Goal: Information Seeking & Learning: Learn about a topic

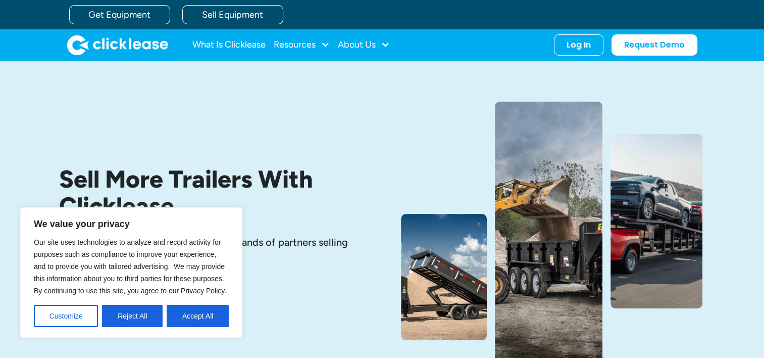
scroll to position [202, 0]
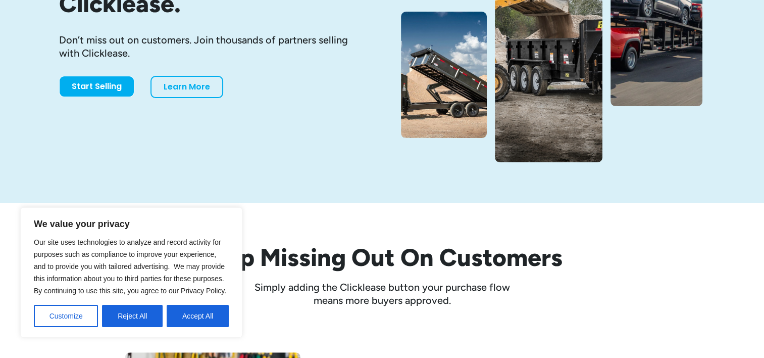
click at [151, 311] on button "Reject All" at bounding box center [132, 316] width 61 height 22
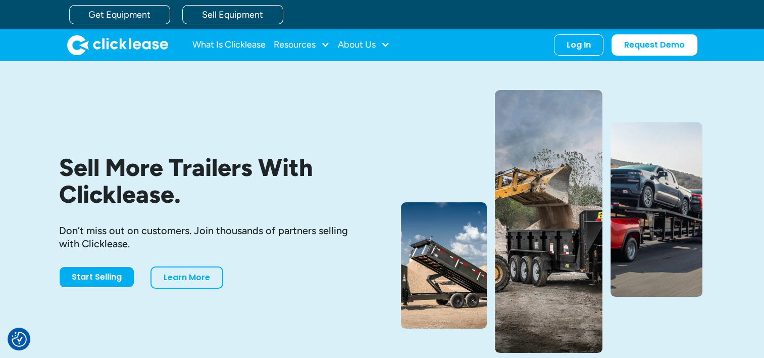
scroll to position [0, 0]
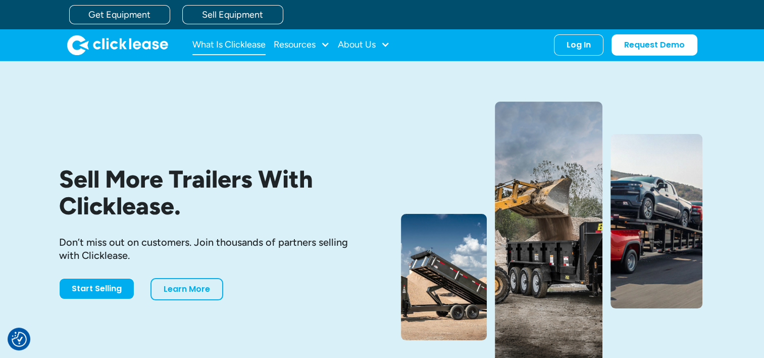
click at [236, 54] on link "What Is Clicklease" at bounding box center [228, 45] width 73 height 20
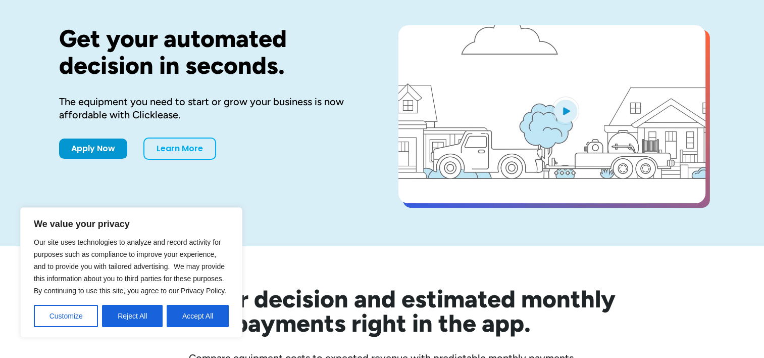
scroll to position [152, 0]
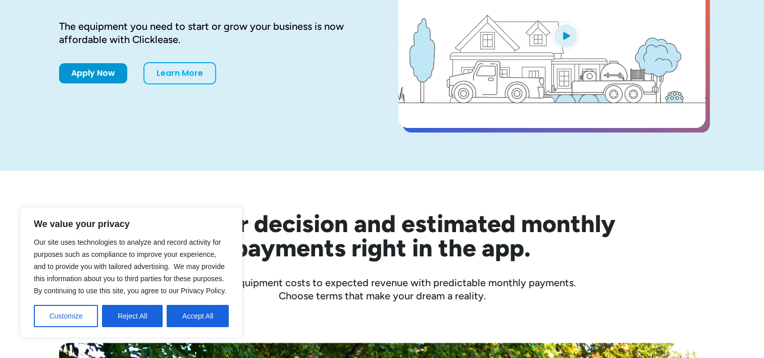
drag, startPoint x: 103, startPoint y: 314, endPoint x: 109, endPoint y: 311, distance: 6.6
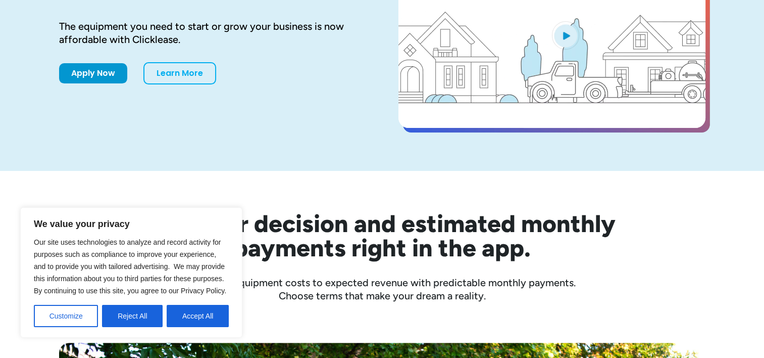
click at [105, 313] on button "Reject All" at bounding box center [132, 316] width 61 height 22
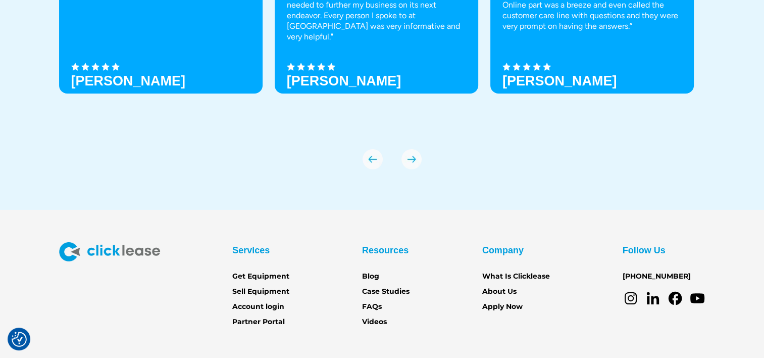
scroll to position [3612, 0]
